Goal: Task Accomplishment & Management: Manage account settings

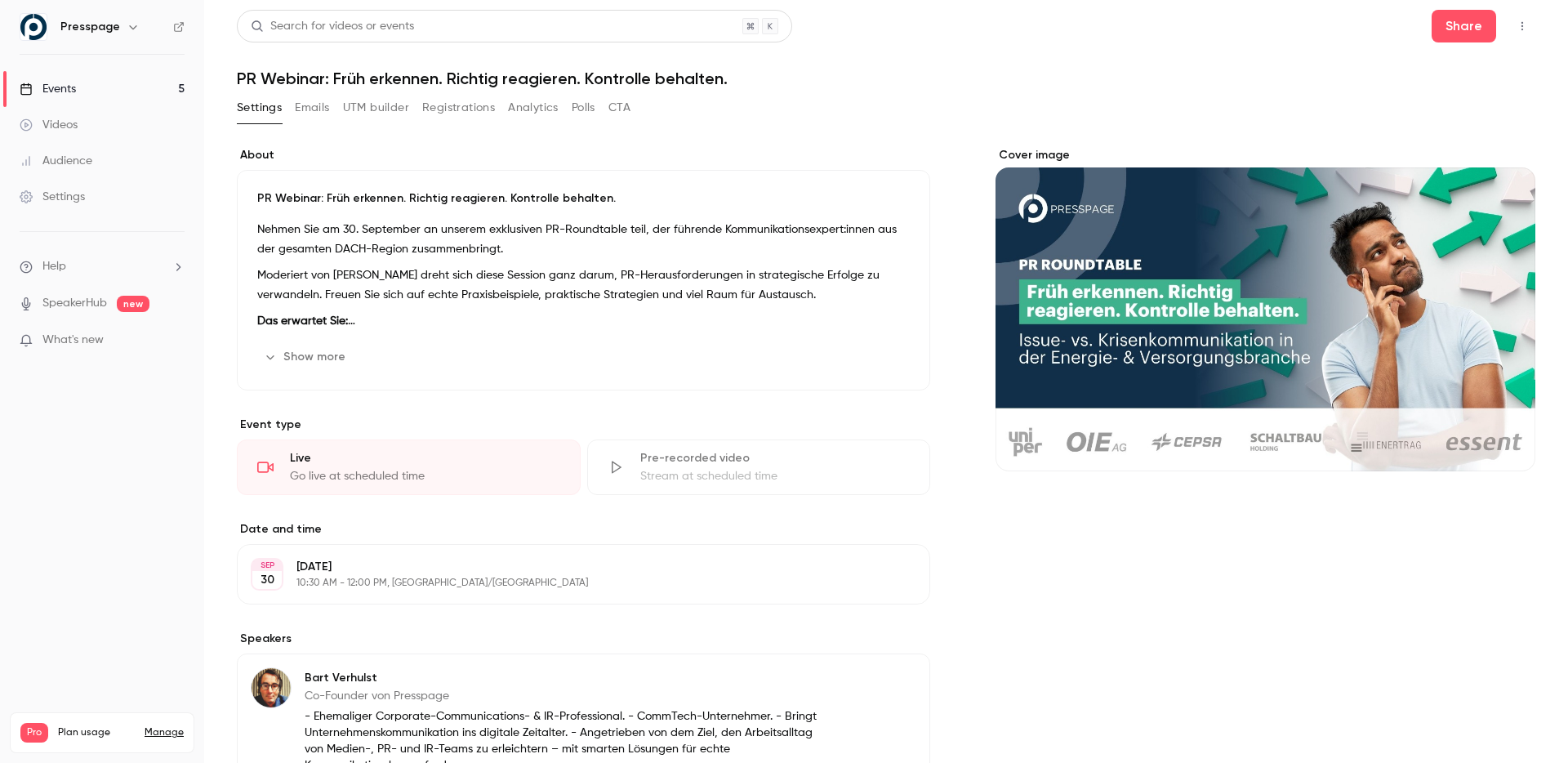
click at [119, 76] on link "Events 5" at bounding box center [102, 89] width 204 height 36
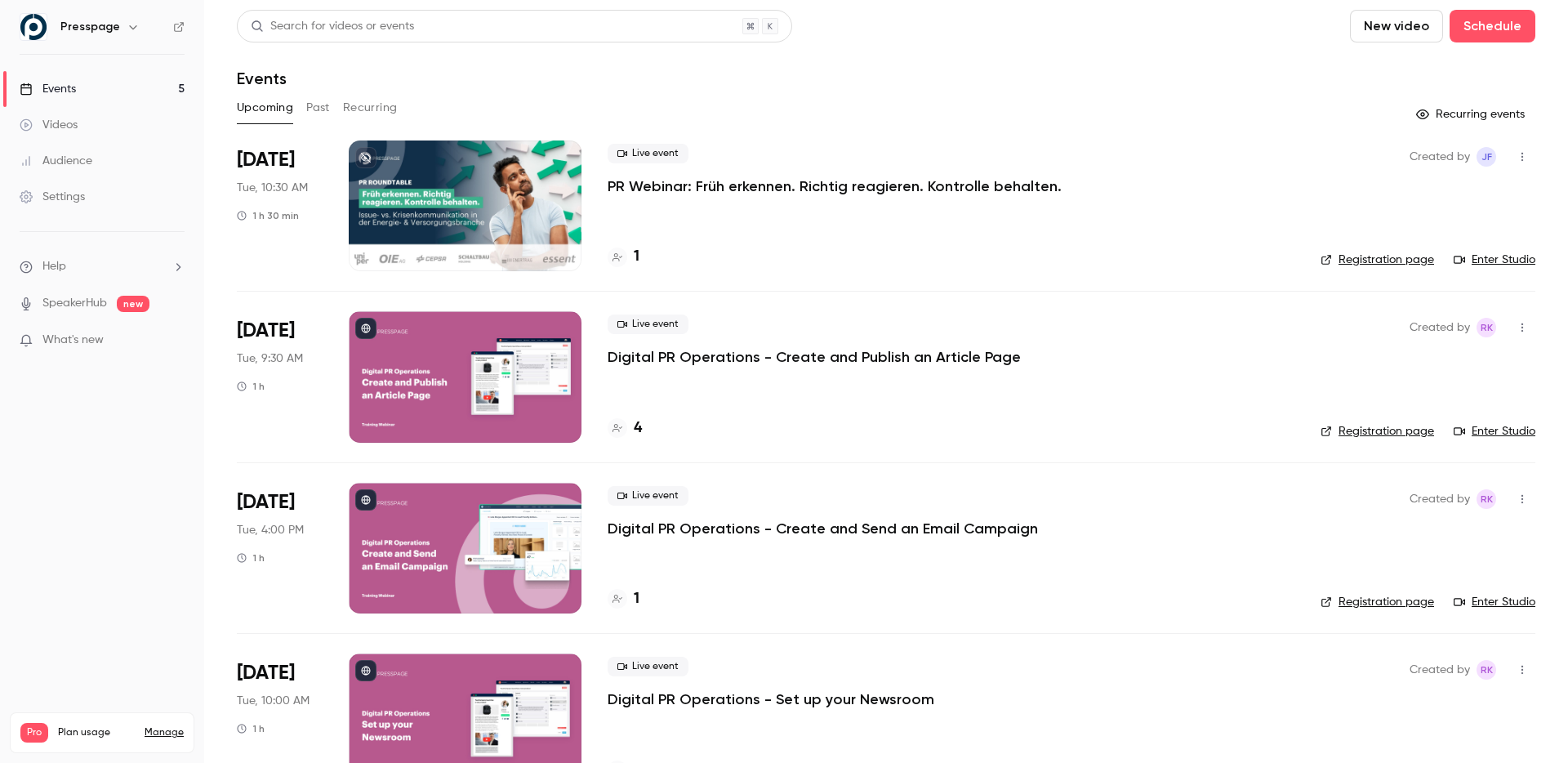
click at [449, 198] on div at bounding box center [464, 206] width 232 height 130
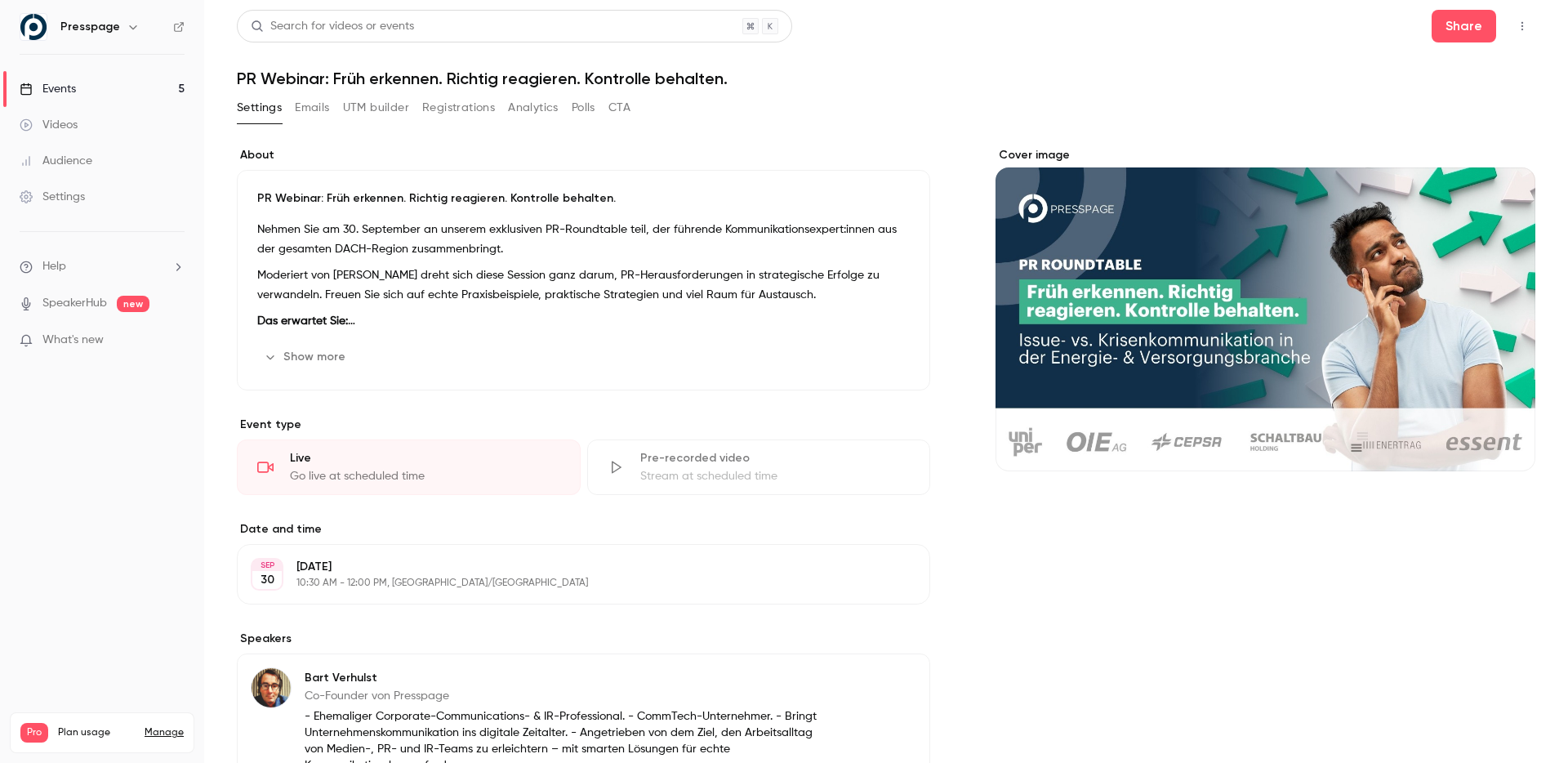
click at [453, 100] on button "Registrations" at bounding box center [458, 107] width 73 height 26
